Goal: Task Accomplishment & Management: Manage account settings

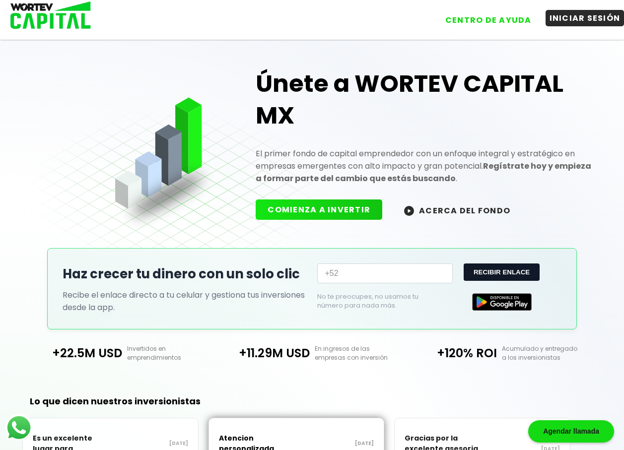
click at [580, 14] on button "INICIAR SESIÓN" at bounding box center [585, 18] width 79 height 16
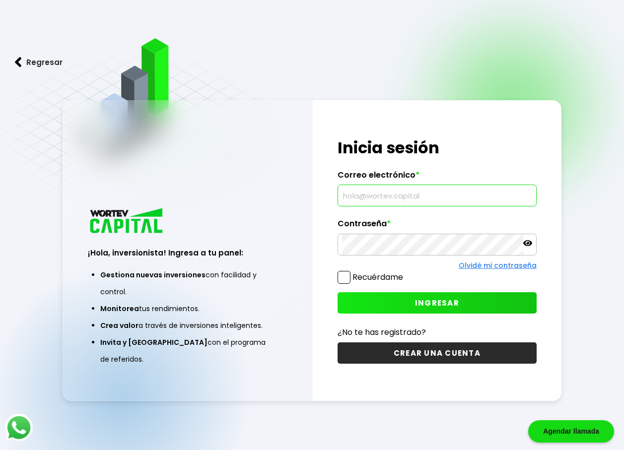
click at [385, 200] on input "text" at bounding box center [437, 195] width 190 height 21
type input "[EMAIL_ADDRESS][DOMAIN_NAME]"
click at [439, 303] on span "INGRESAR" at bounding box center [437, 303] width 44 height 10
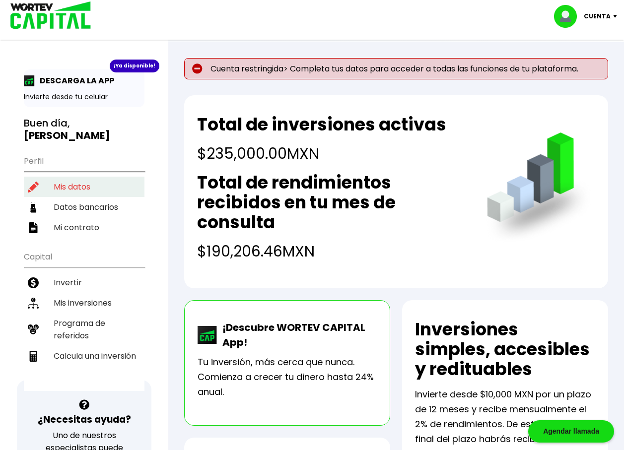
click at [79, 177] on li "Mis datos" at bounding box center [84, 187] width 121 height 20
select select "Hombre"
select select "Licenciatura"
select select "MX"
select select "Banamex"
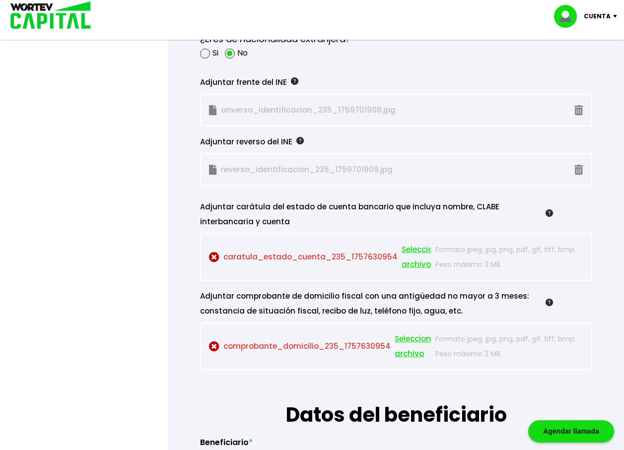
scroll to position [944, 0]
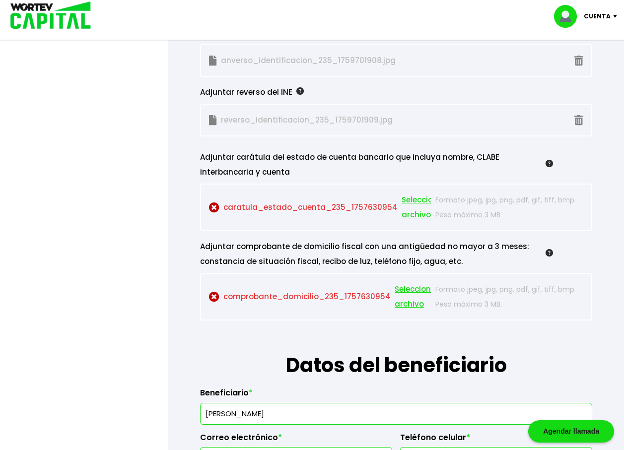
click at [413, 200] on span "Seleccionar archivo" at bounding box center [424, 208] width 45 height 30
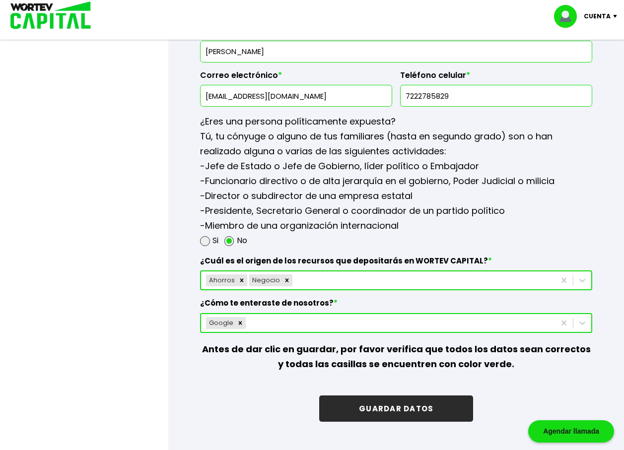
scroll to position [1341, 0]
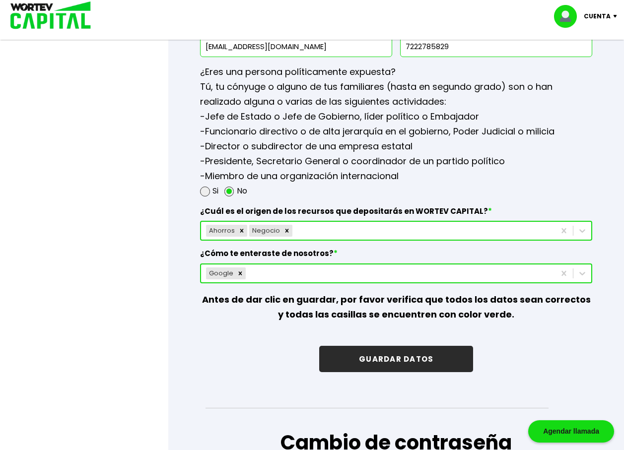
click at [390, 356] on button "GUARDAR DATOS" at bounding box center [396, 359] width 154 height 26
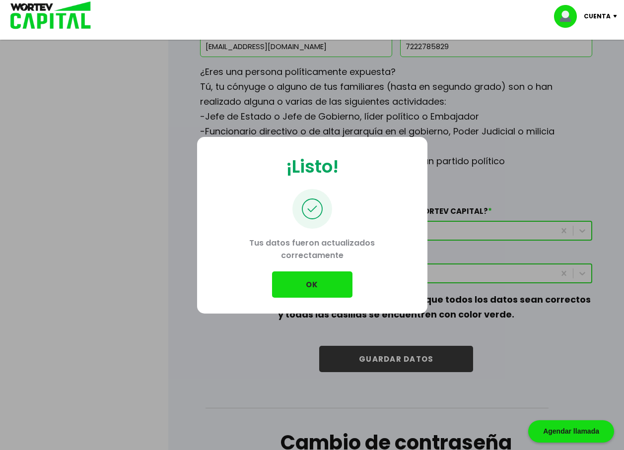
click at [314, 281] on button "OK" at bounding box center [312, 285] width 80 height 26
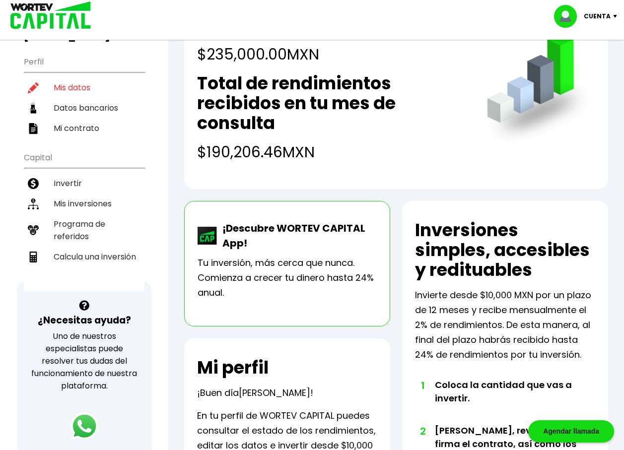
scroll to position [50, 0]
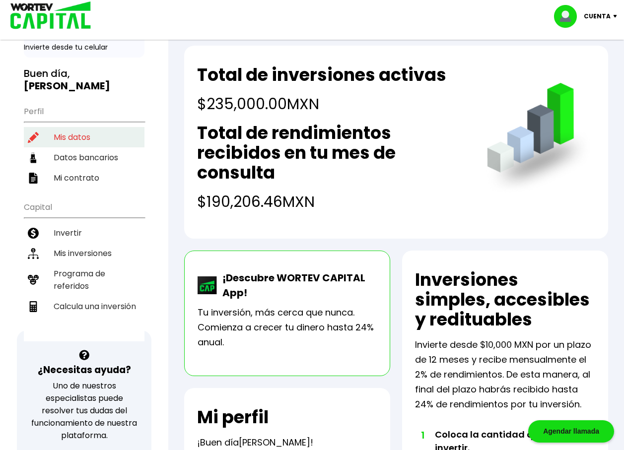
click at [70, 127] on li "Mis datos" at bounding box center [84, 137] width 121 height 20
select select "Hombre"
select select "Licenciatura"
select select "MX"
select select "Banamex"
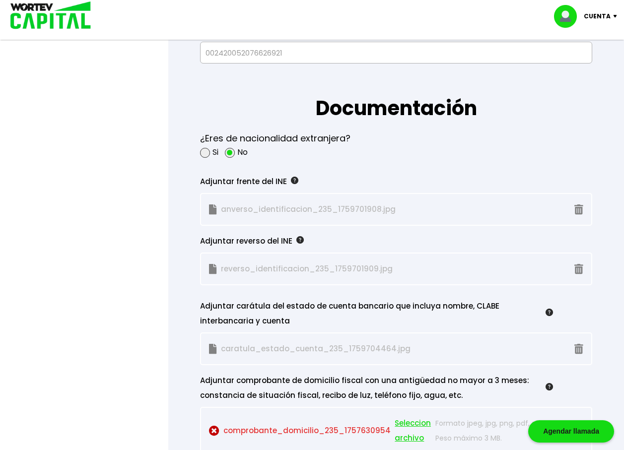
scroll to position [844, 0]
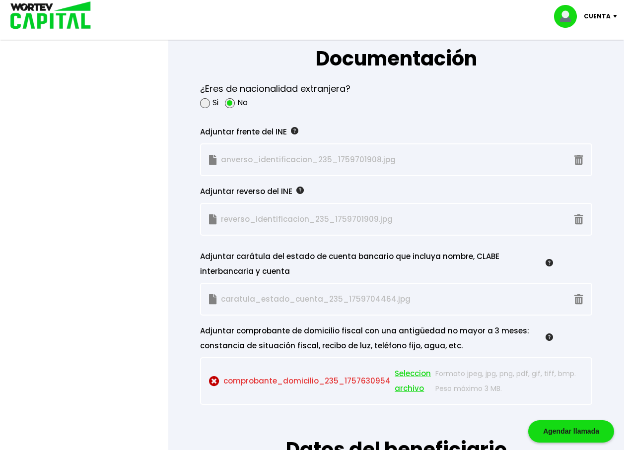
click at [408, 374] on span "Seleccionar archivo" at bounding box center [417, 382] width 45 height 30
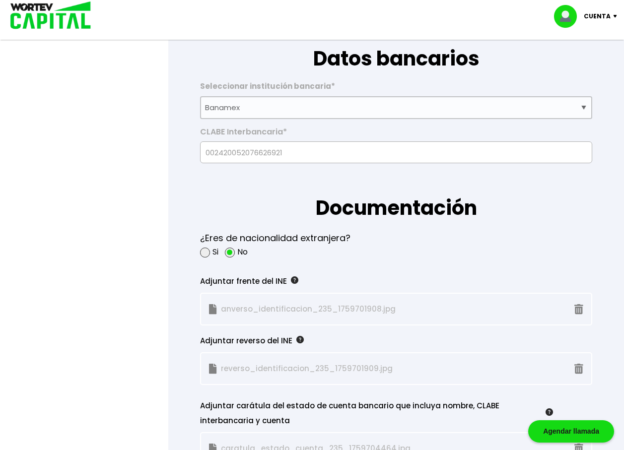
scroll to position [596, 0]
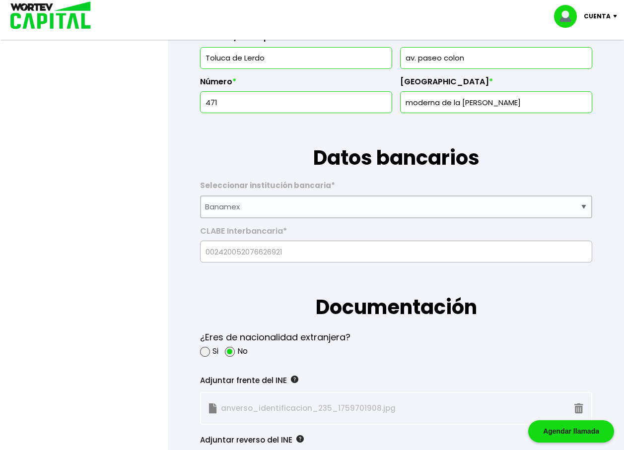
click at [606, 18] on p "Cuenta" at bounding box center [597, 16] width 27 height 15
click at [590, 64] on li "Cerrar sesión" at bounding box center [586, 66] width 79 height 20
